Goal: Navigation & Orientation: Understand site structure

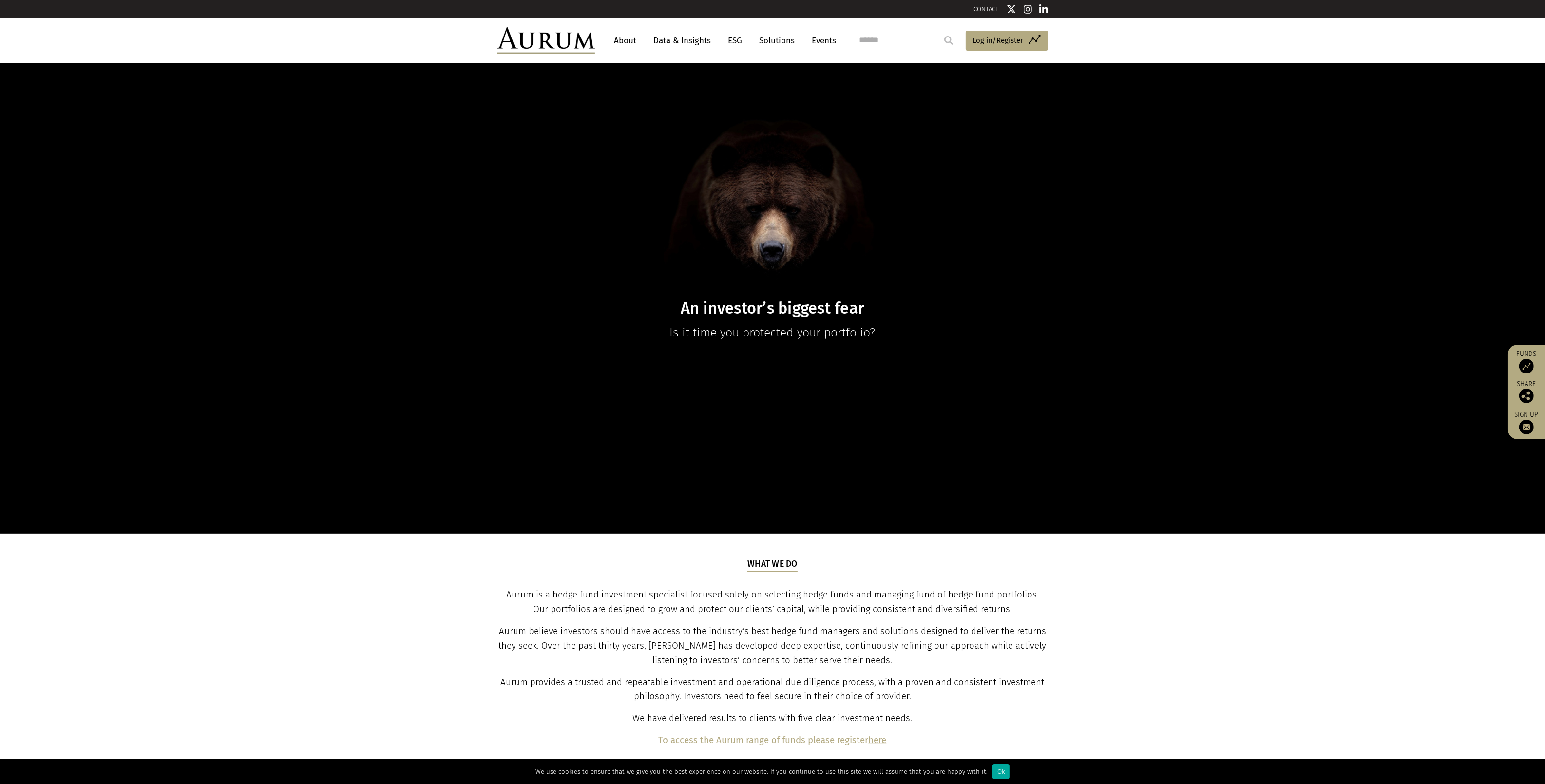
click at [626, 36] on link "About" at bounding box center [626, 41] width 32 height 18
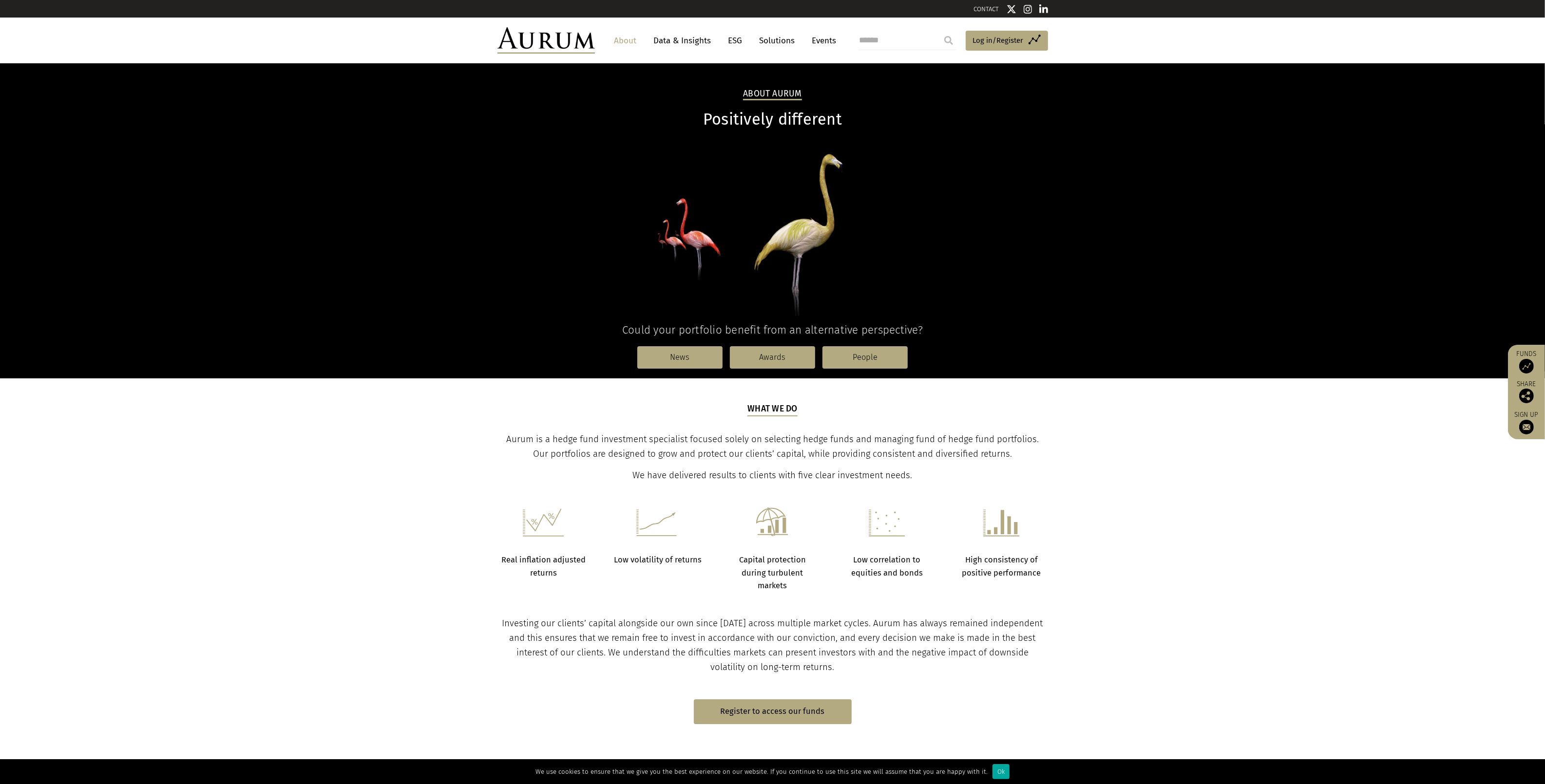
click at [682, 42] on link "Data & Insights" at bounding box center [682, 41] width 67 height 18
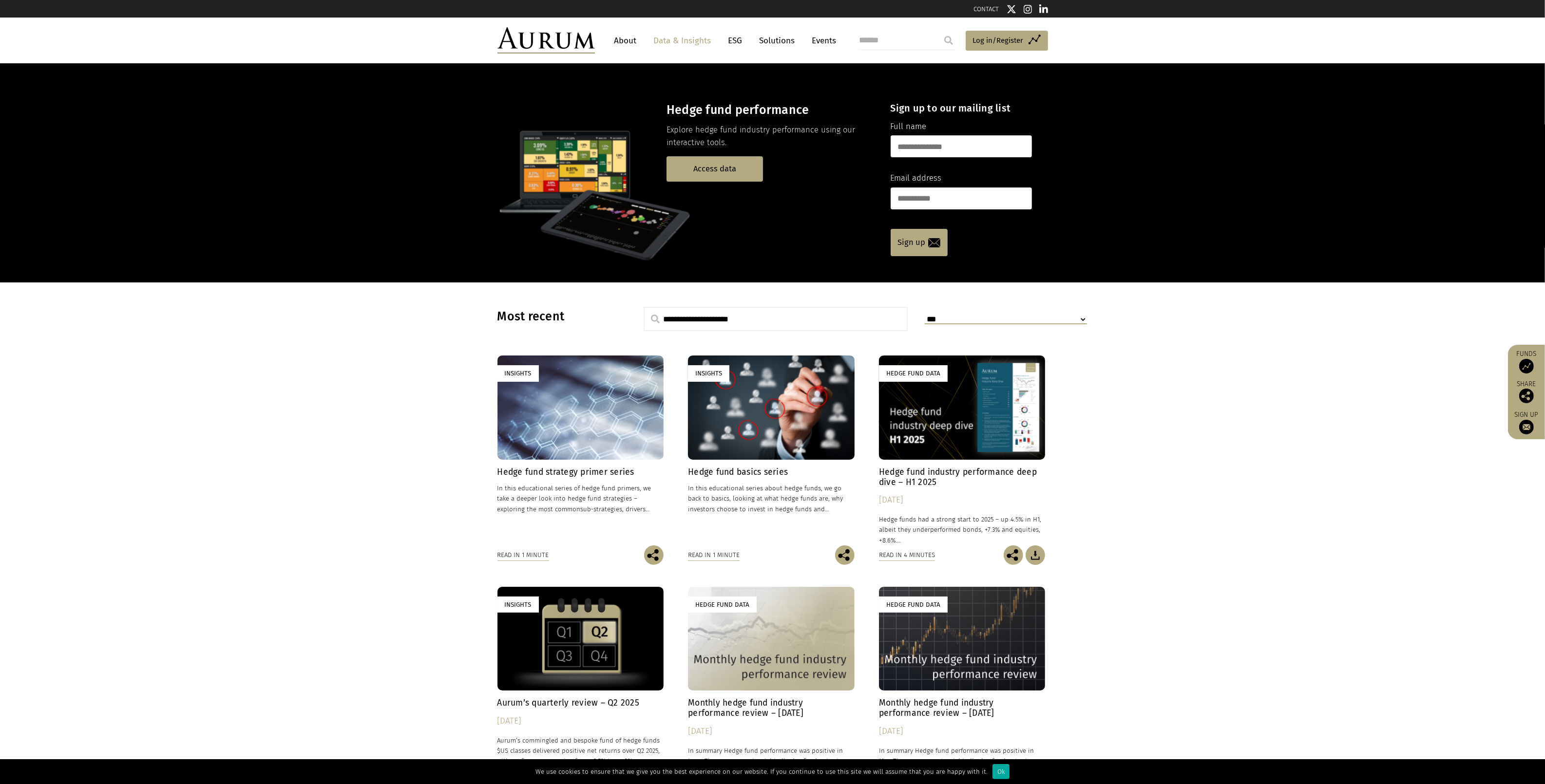
drag, startPoint x: 0, startPoint y: 0, endPoint x: 573, endPoint y: 205, distance: 608.6
